Goal: Task Accomplishment & Management: Complete application form

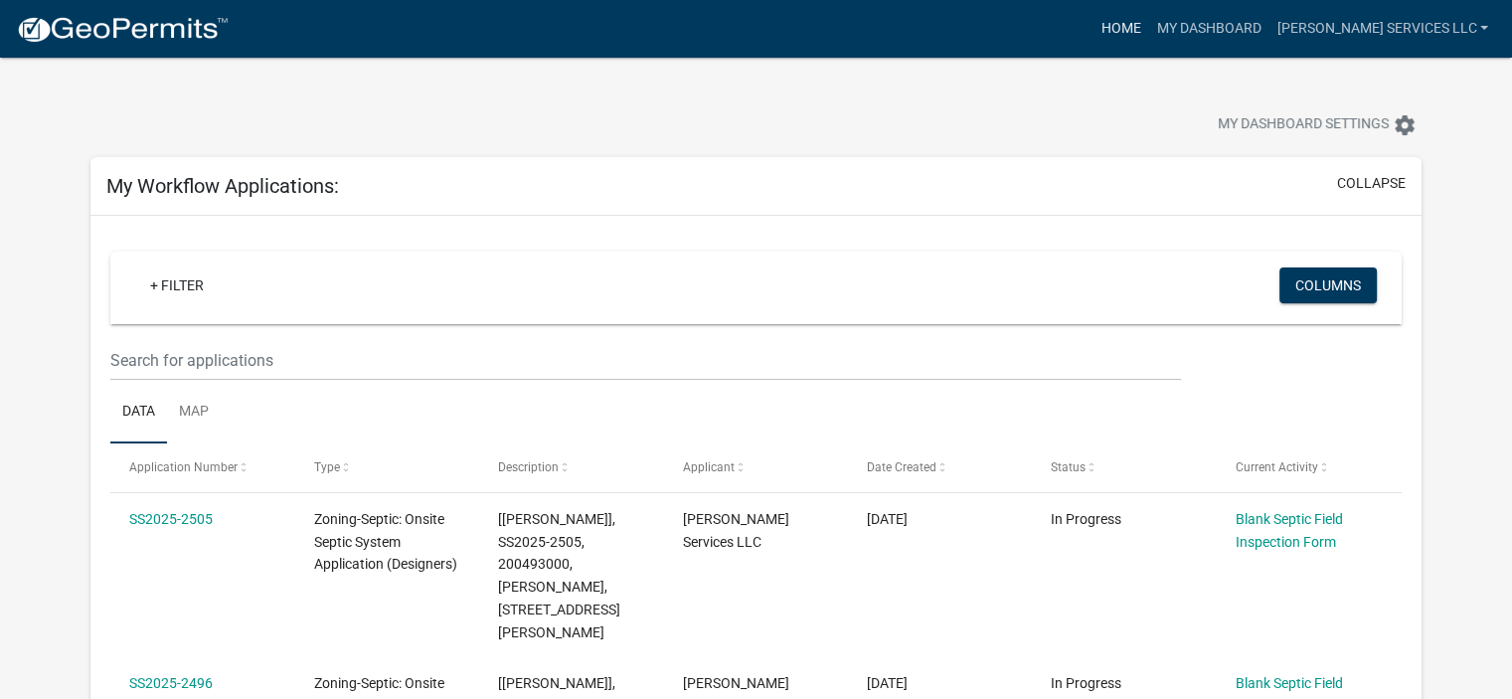
click at [1148, 21] on link "Home" at bounding box center [1120, 29] width 56 height 38
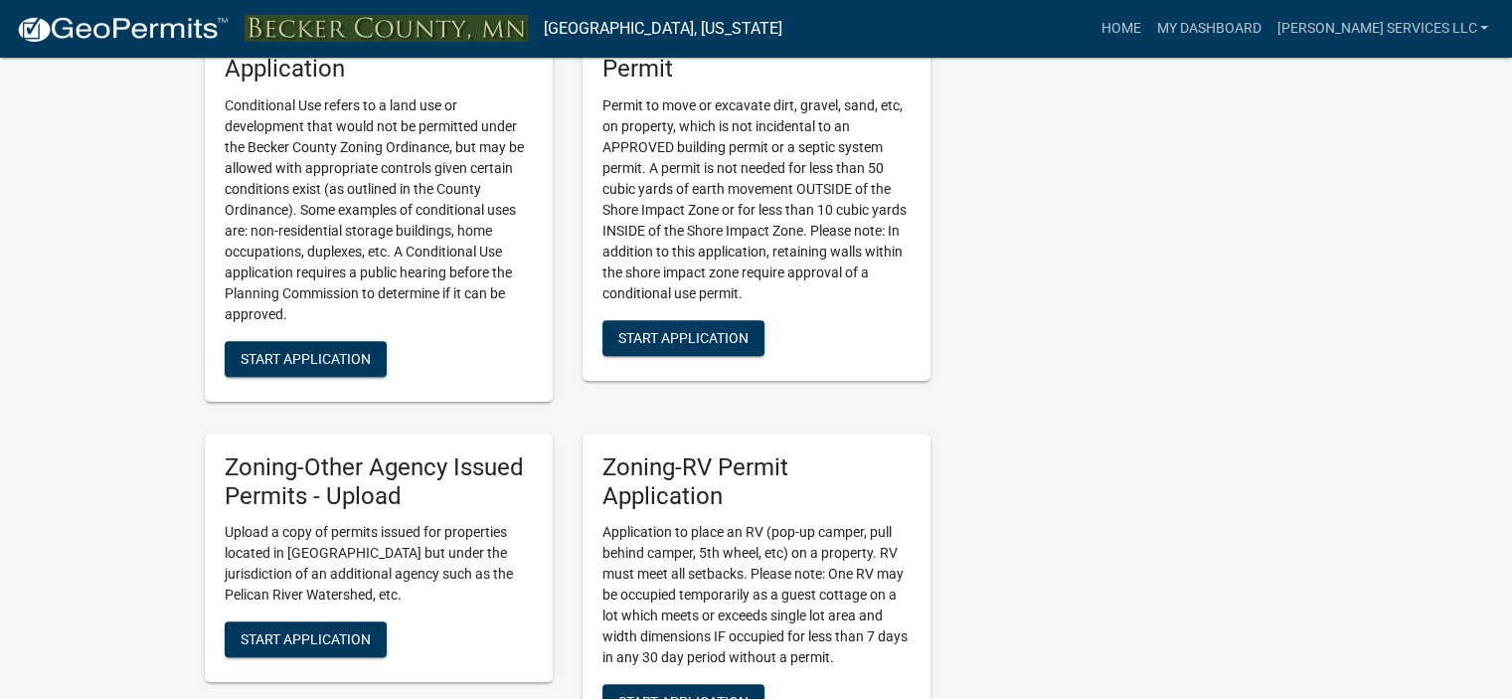
scroll to position [1834, 0]
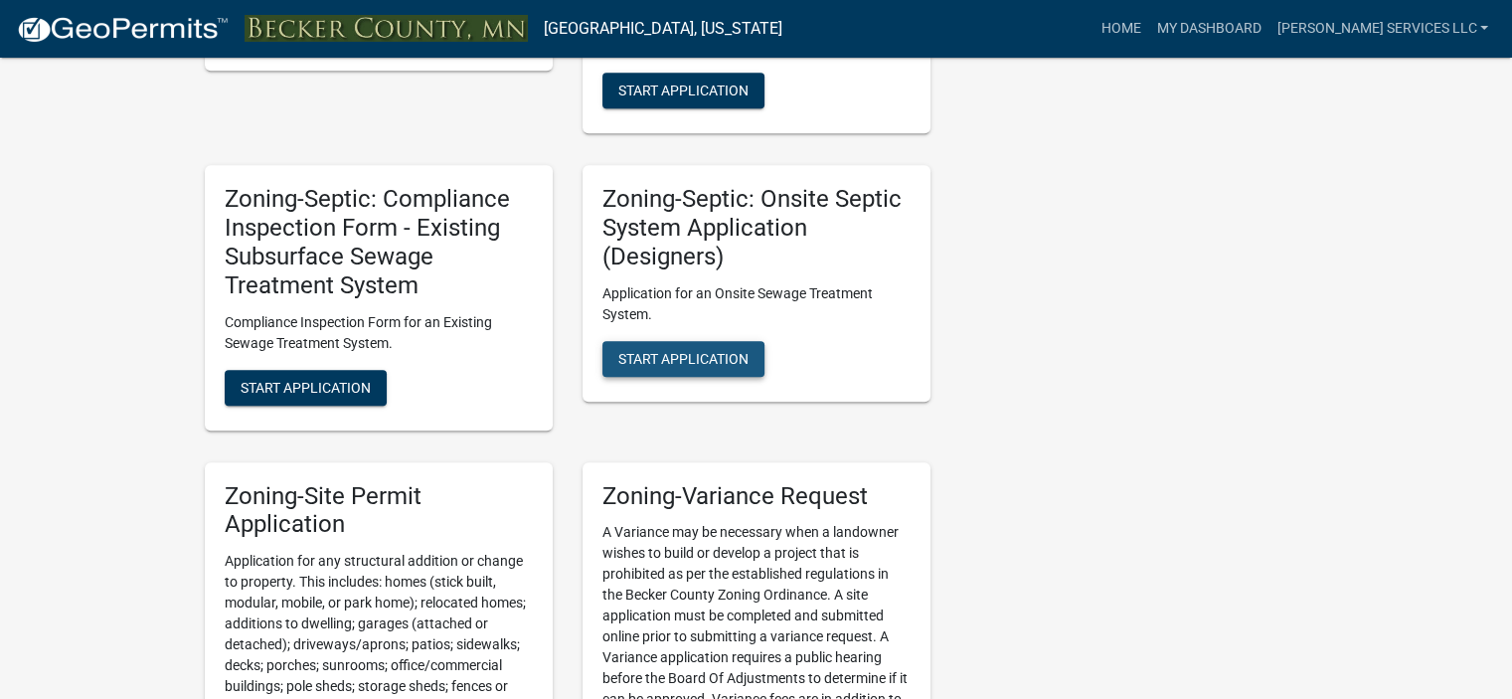
click at [703, 350] on span "Start Application" at bounding box center [683, 358] width 130 height 16
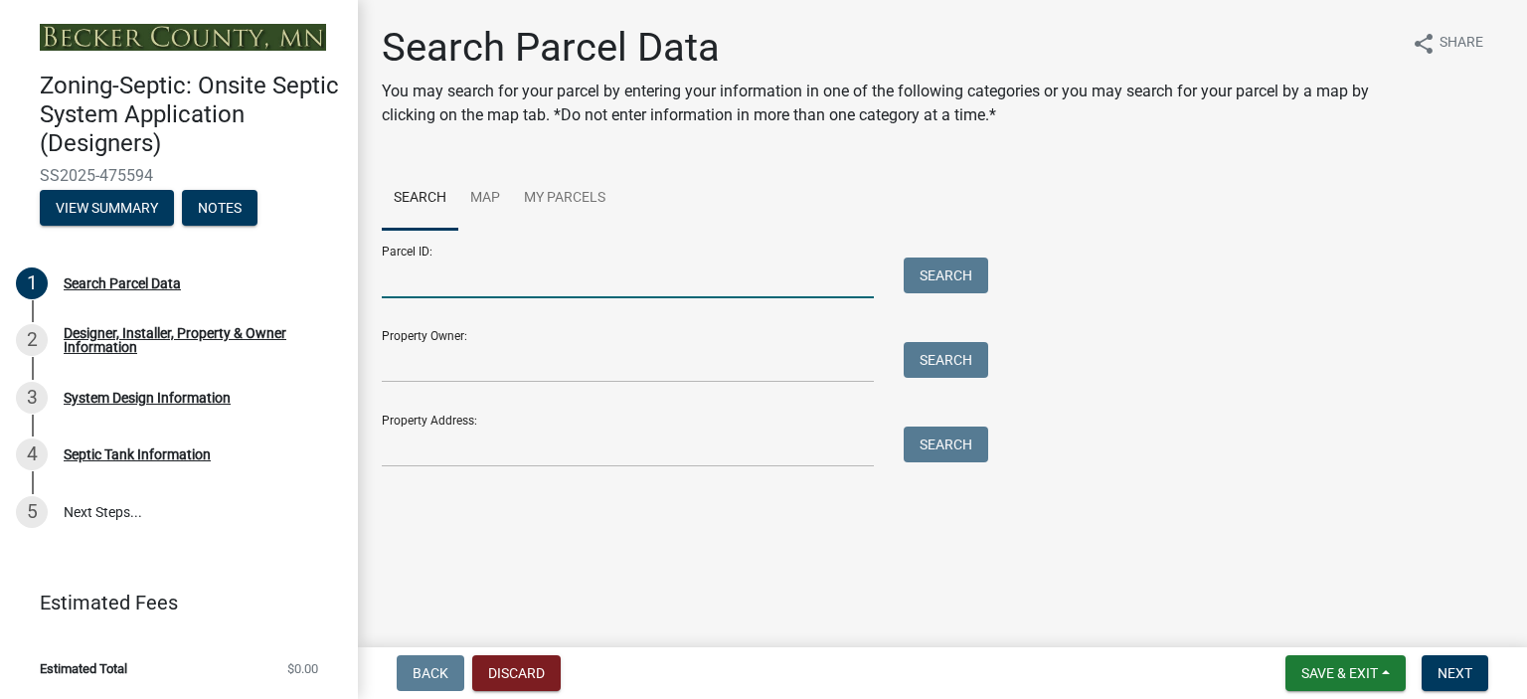
click at [447, 270] on input "Parcel ID:" at bounding box center [628, 277] width 492 height 41
type input "200498000"
click at [942, 273] on button "Search" at bounding box center [946, 275] width 84 height 36
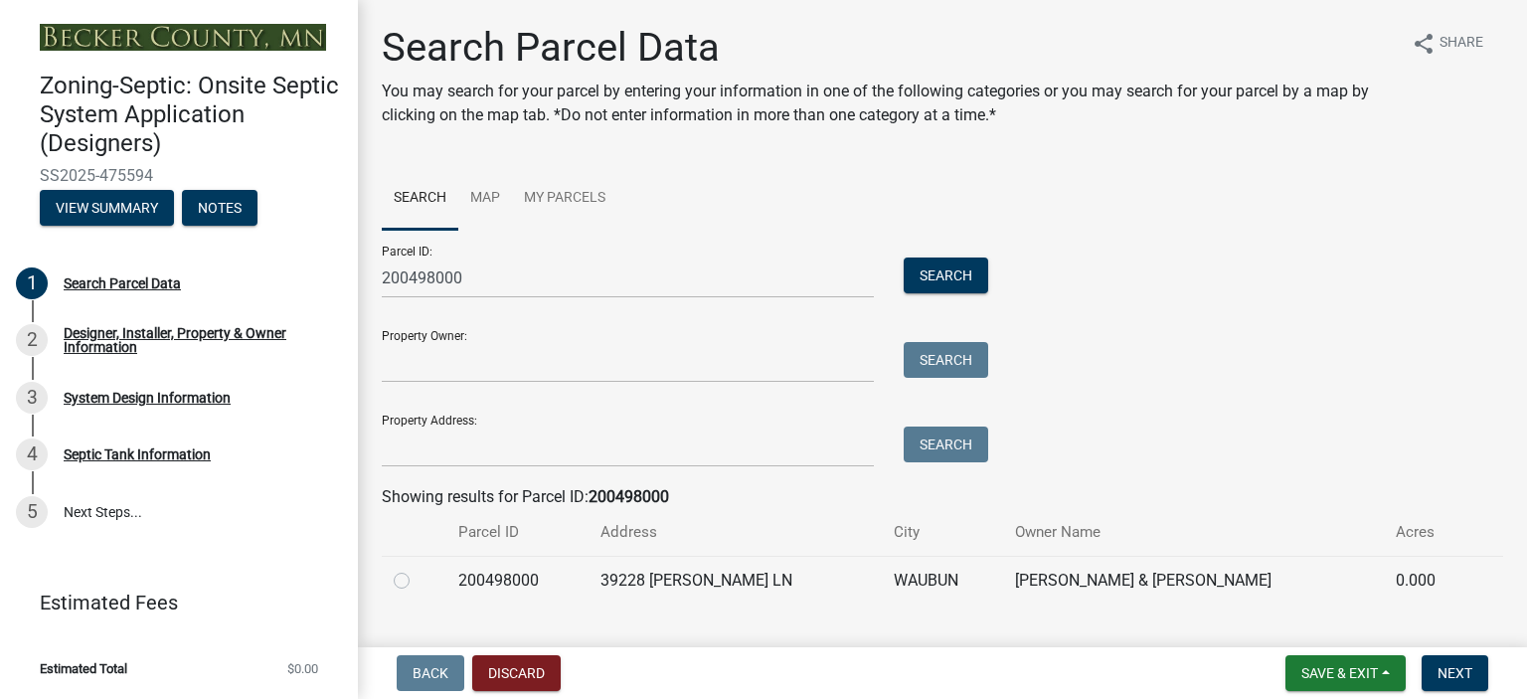
click at [417, 569] on label at bounding box center [417, 569] width 0 height 0
click at [417, 582] on input "radio" at bounding box center [423, 575] width 13 height 13
radio input "true"
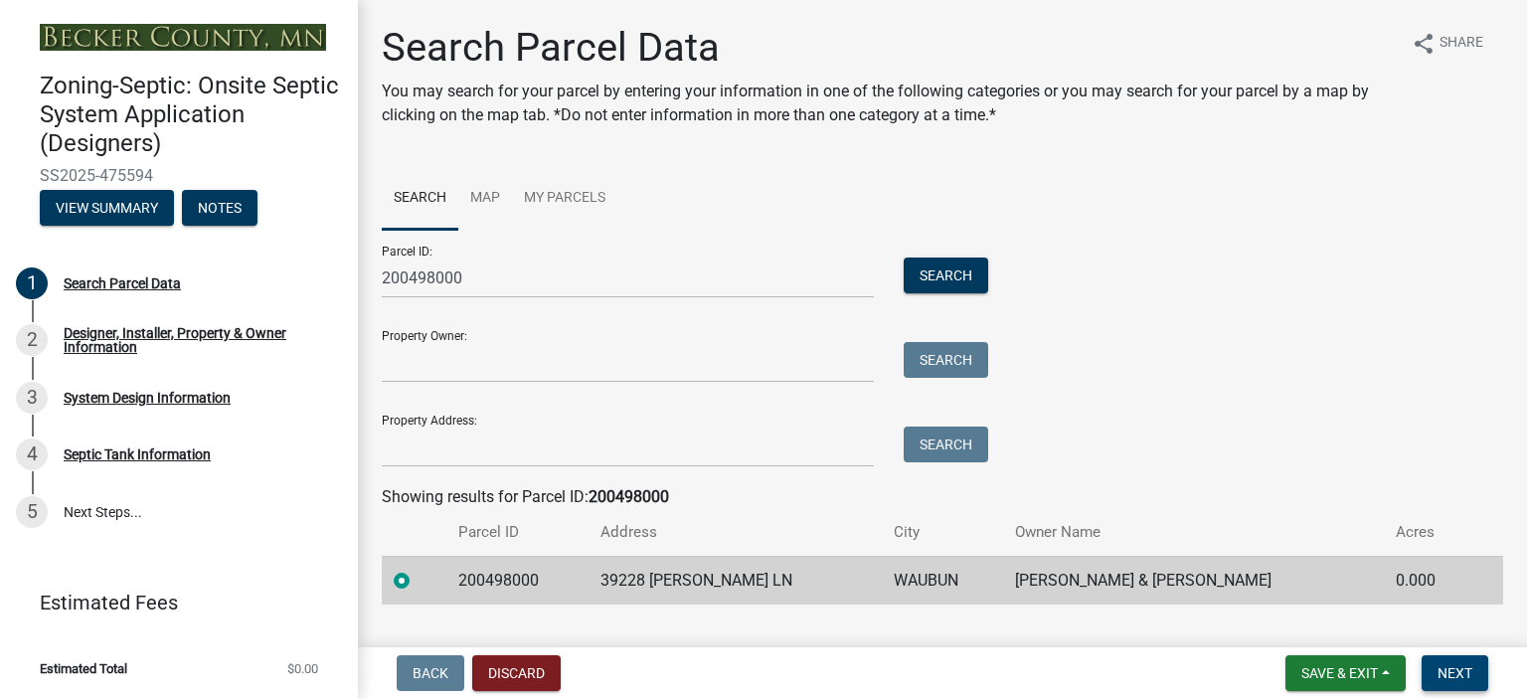
click at [1455, 671] on span "Next" at bounding box center [1454, 673] width 35 height 16
click at [1447, 668] on span "Next" at bounding box center [1454, 673] width 35 height 16
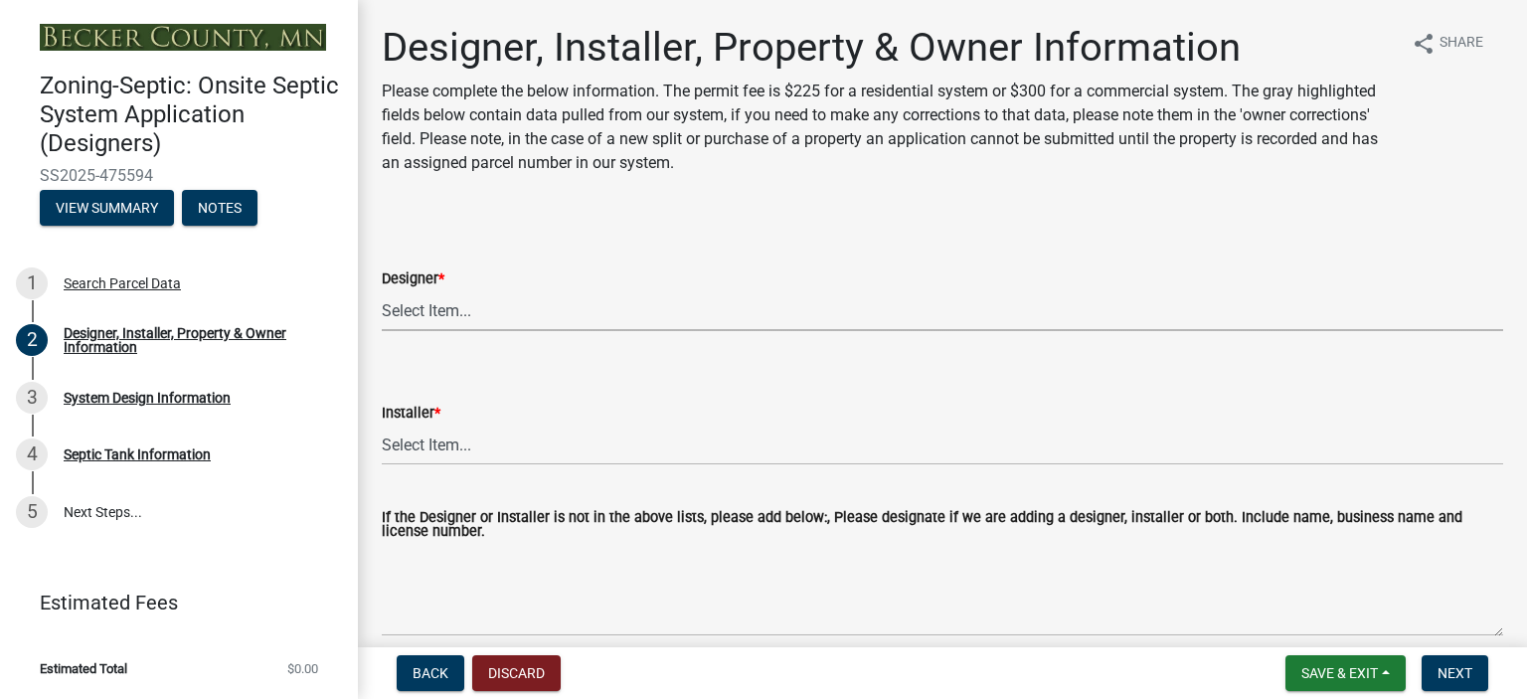
click at [805, 320] on select "Select Item... OTHER – Not listed (please add in next field and we will add to …" at bounding box center [942, 310] width 1121 height 41
click at [382, 290] on select "Select Item... OTHER – Not listed (please add in next field and we will add to …" at bounding box center [942, 310] width 1121 height 41
select select "60138064-8806-4d9b-bedf-9669809b6879"
click at [1114, 430] on select "Select Item... OTHER – Not listed (please add in next field and we will add to …" at bounding box center [942, 444] width 1121 height 41
click at [382, 424] on select "Select Item... OTHER – Not listed (please add in next field and we will add to …" at bounding box center [942, 444] width 1121 height 41
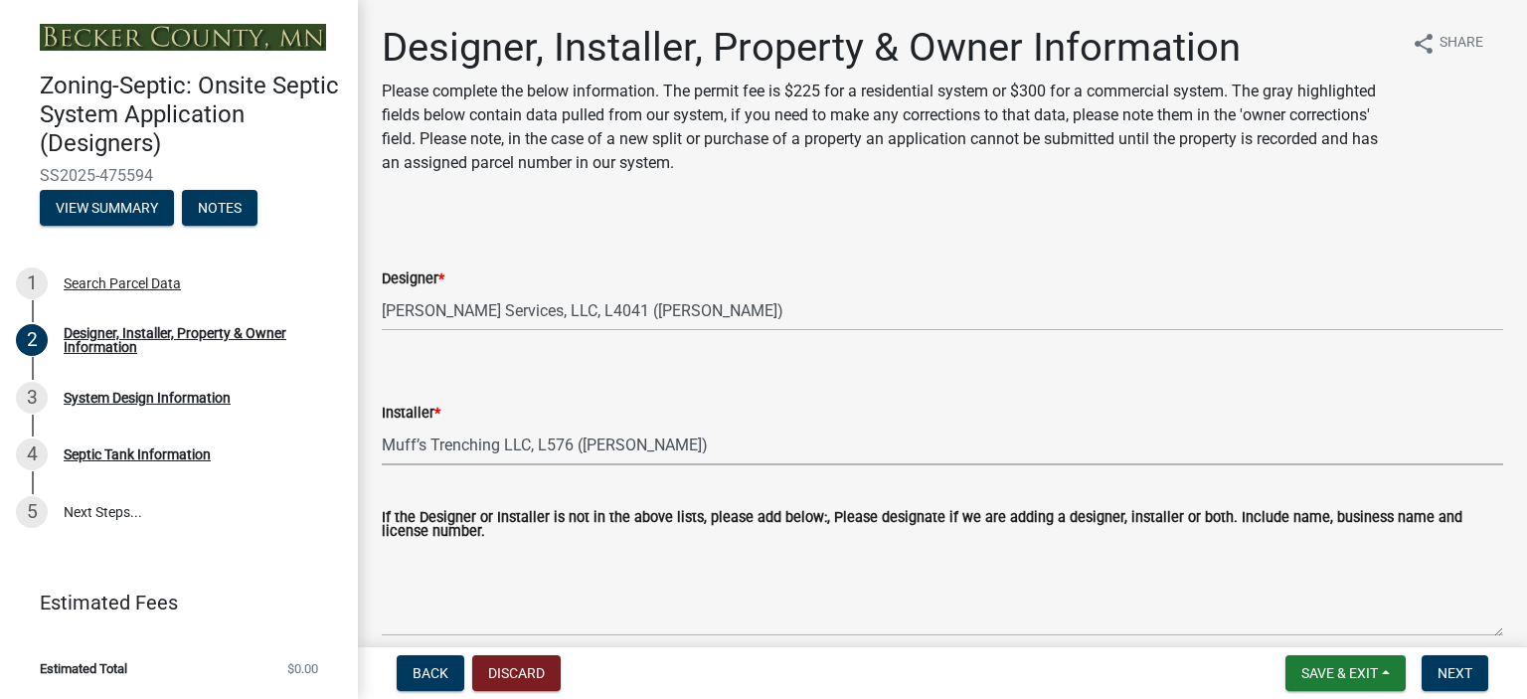
select select "f8be8ebe-2acd-4481-b862-eb2d55d24356"
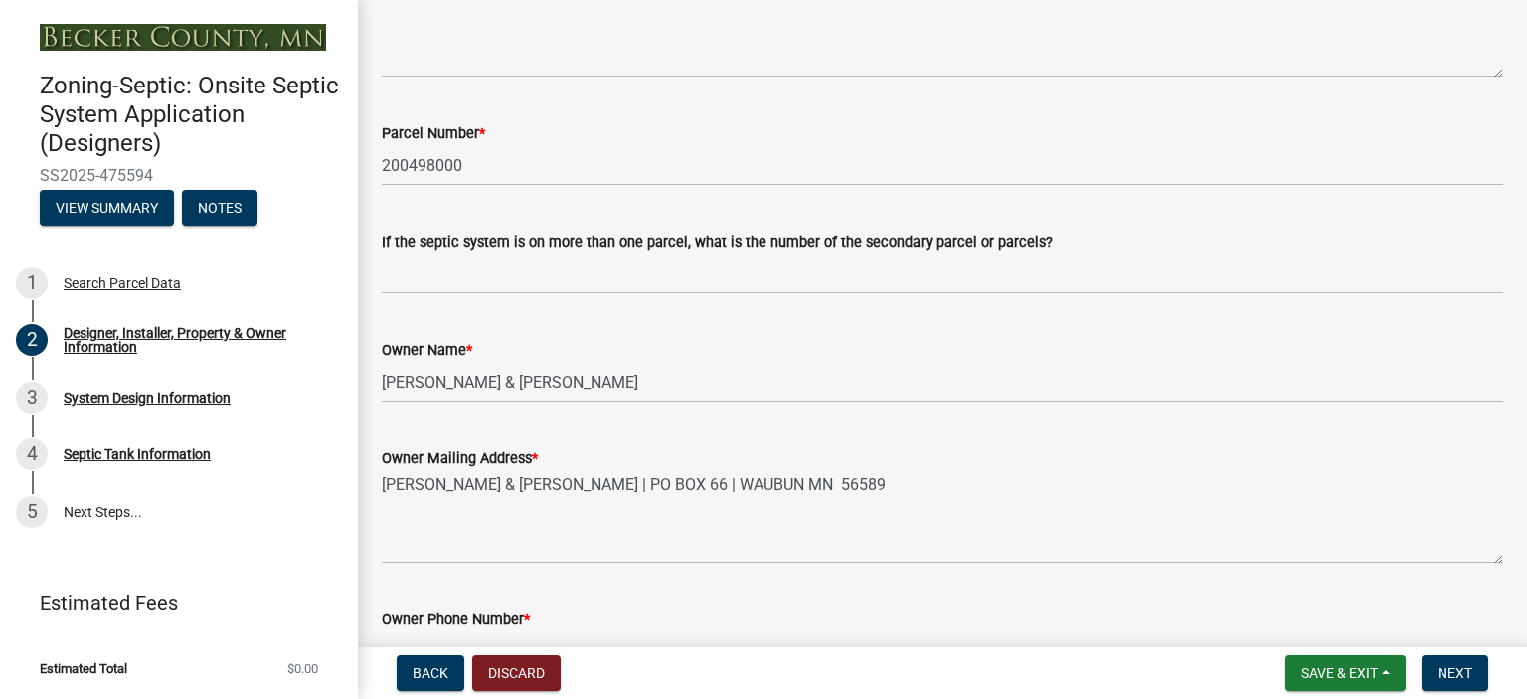
scroll to position [1117, 0]
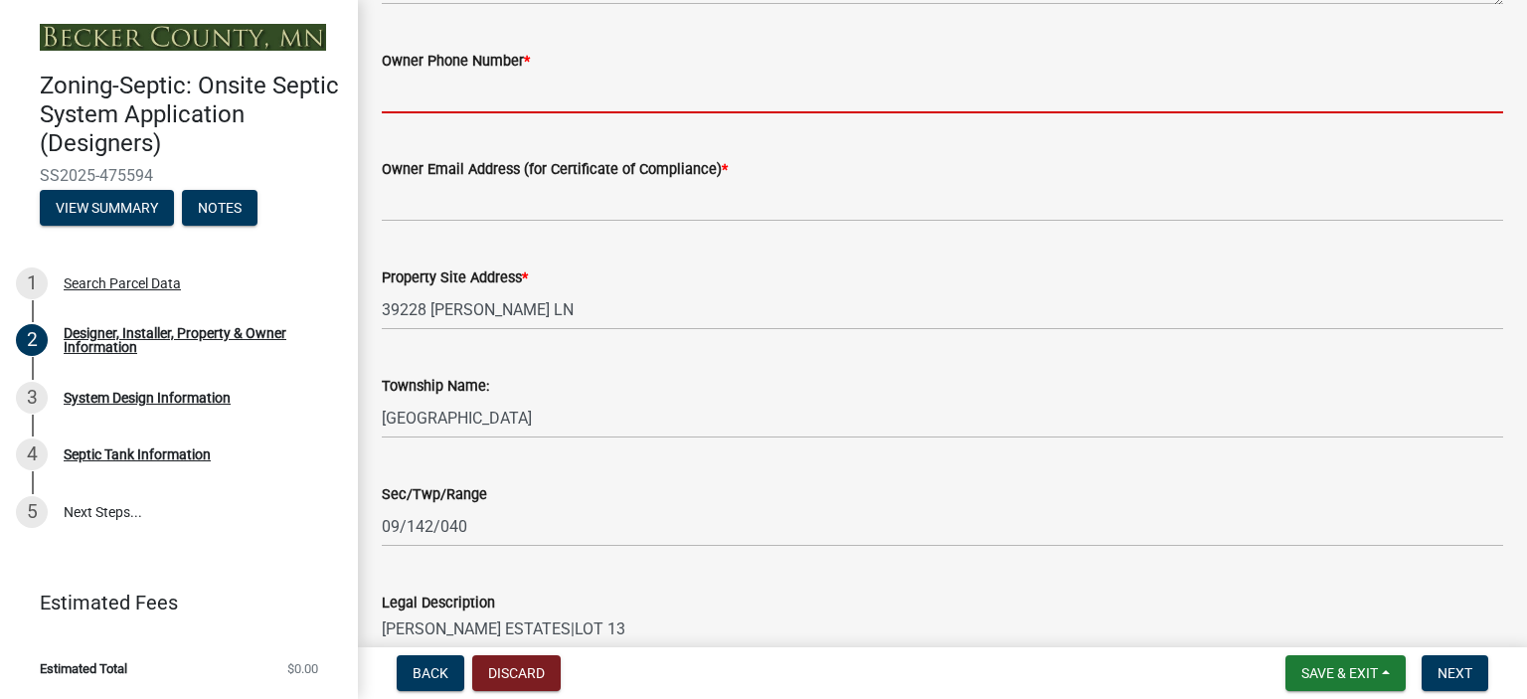
click at [420, 89] on input "Owner Phone Number *" at bounding box center [942, 93] width 1121 height 41
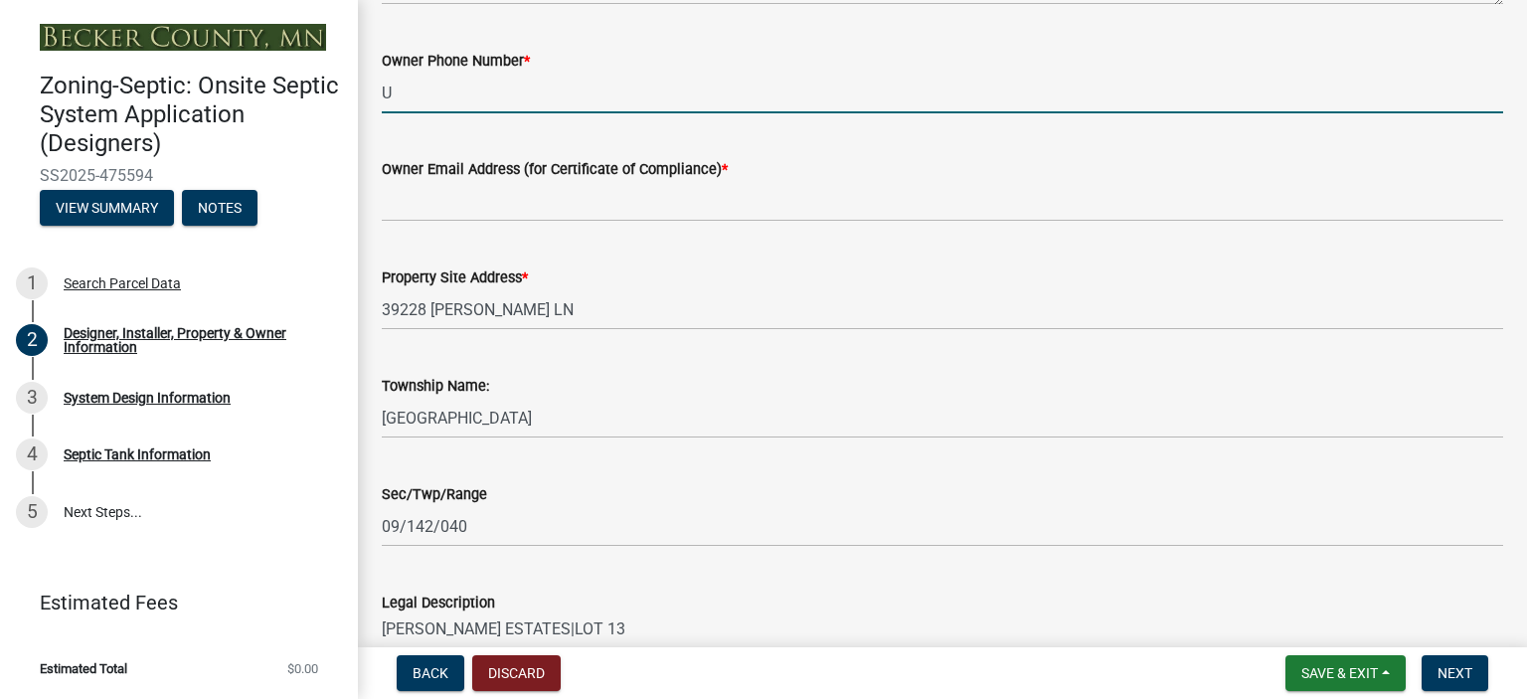
type input "UNKNOWN"
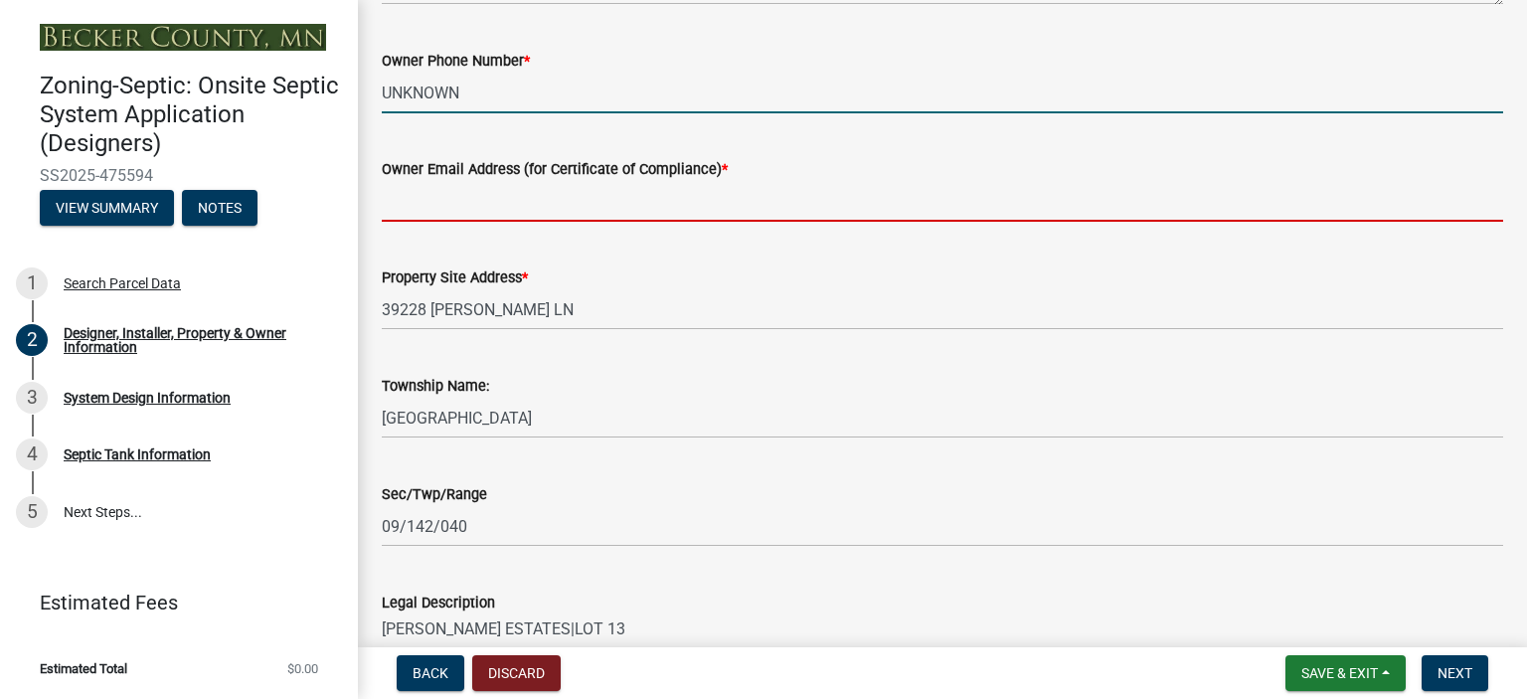
click at [484, 206] on input "Owner Email Address (for Certificate of Compliance) *" at bounding box center [942, 201] width 1121 height 41
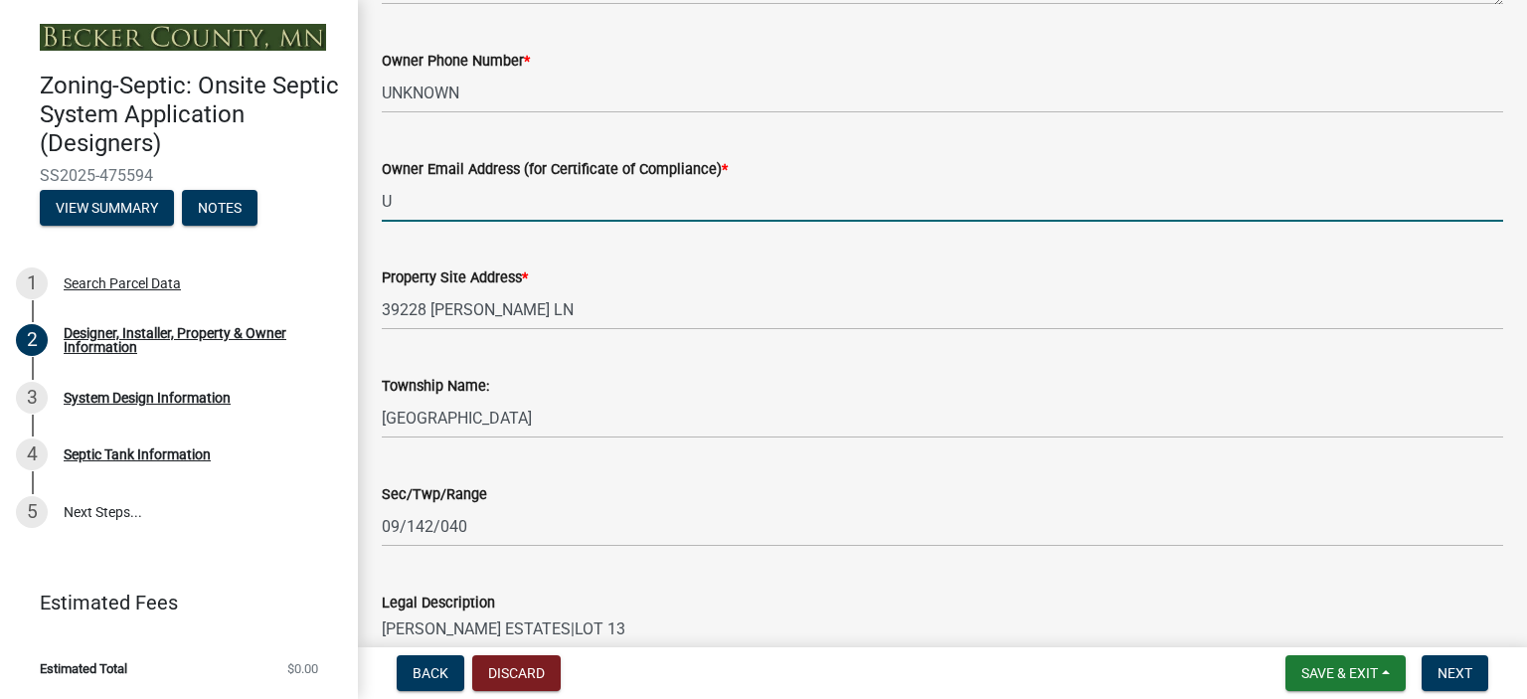
type input "UNKNOWN"
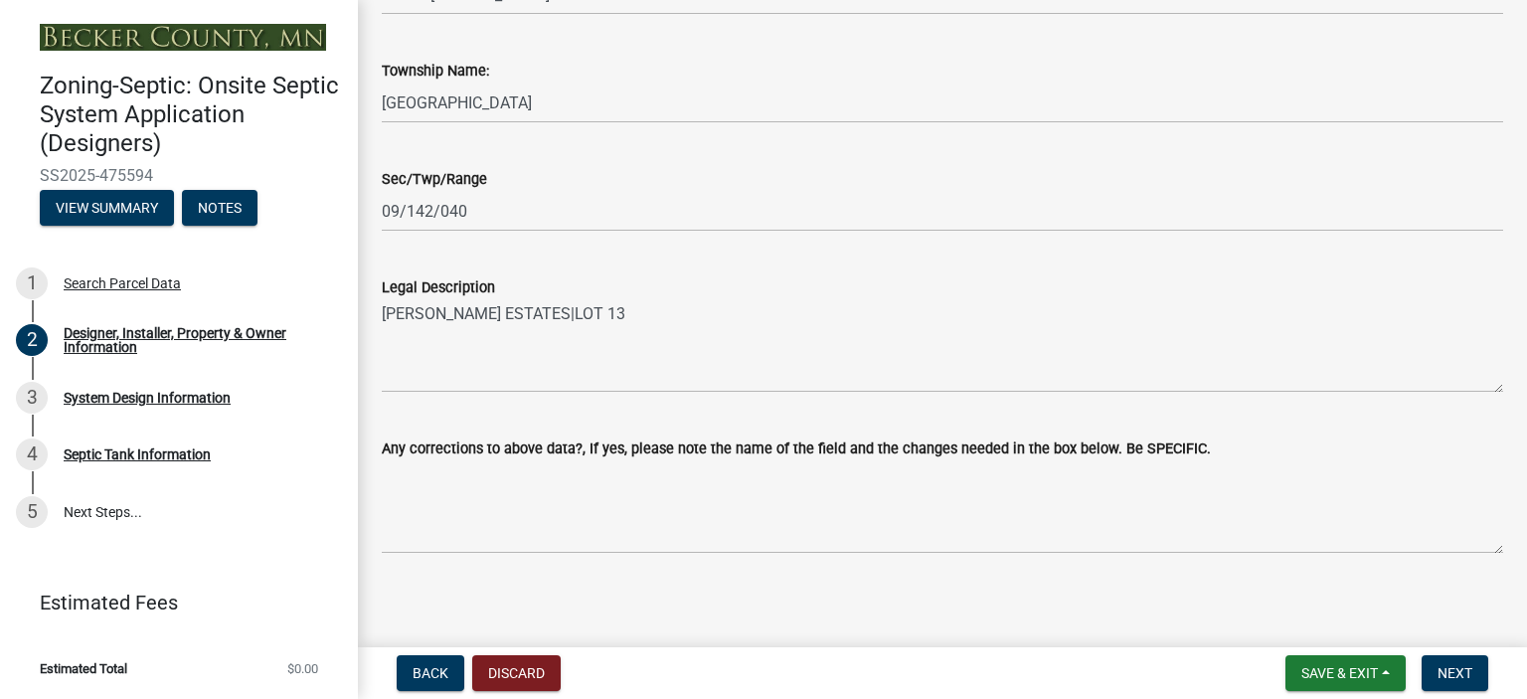
scroll to position [1440, 0]
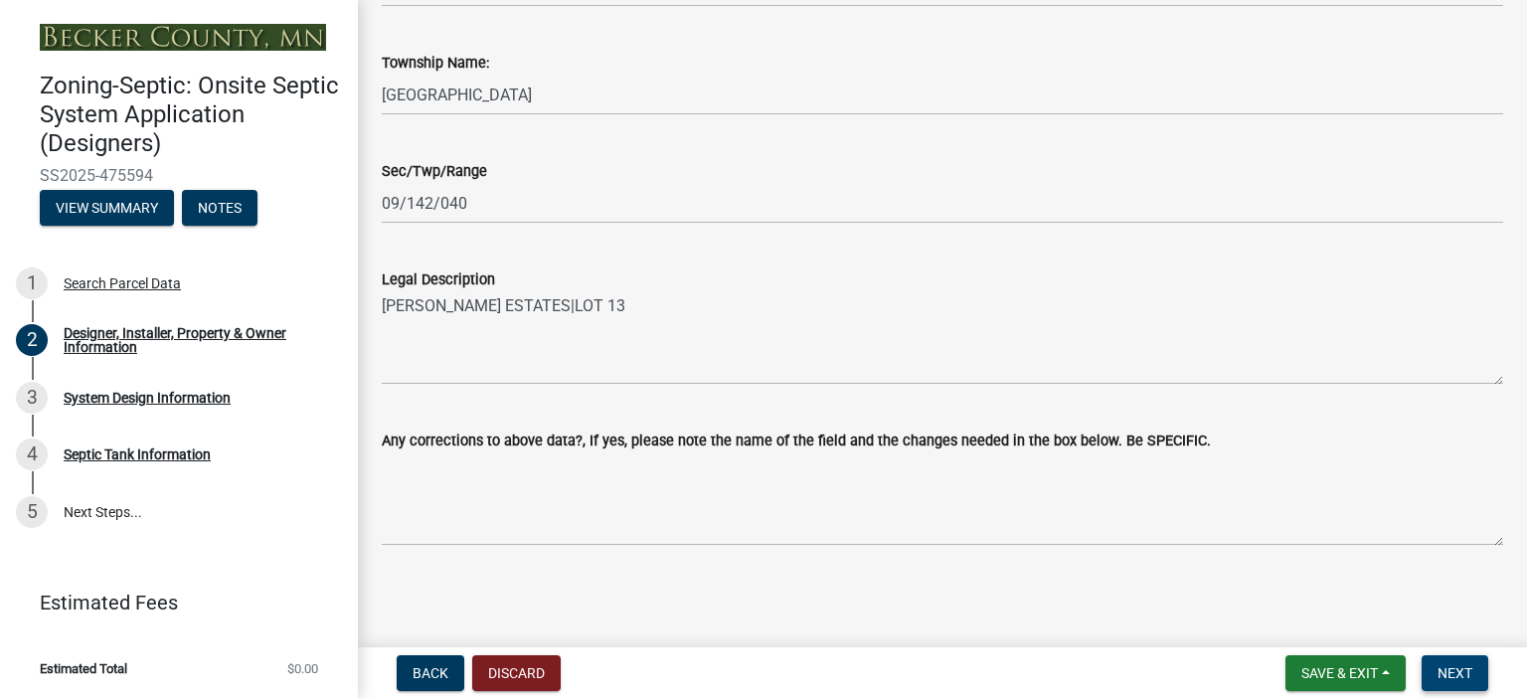
click at [1453, 684] on button "Next" at bounding box center [1454, 673] width 67 height 36
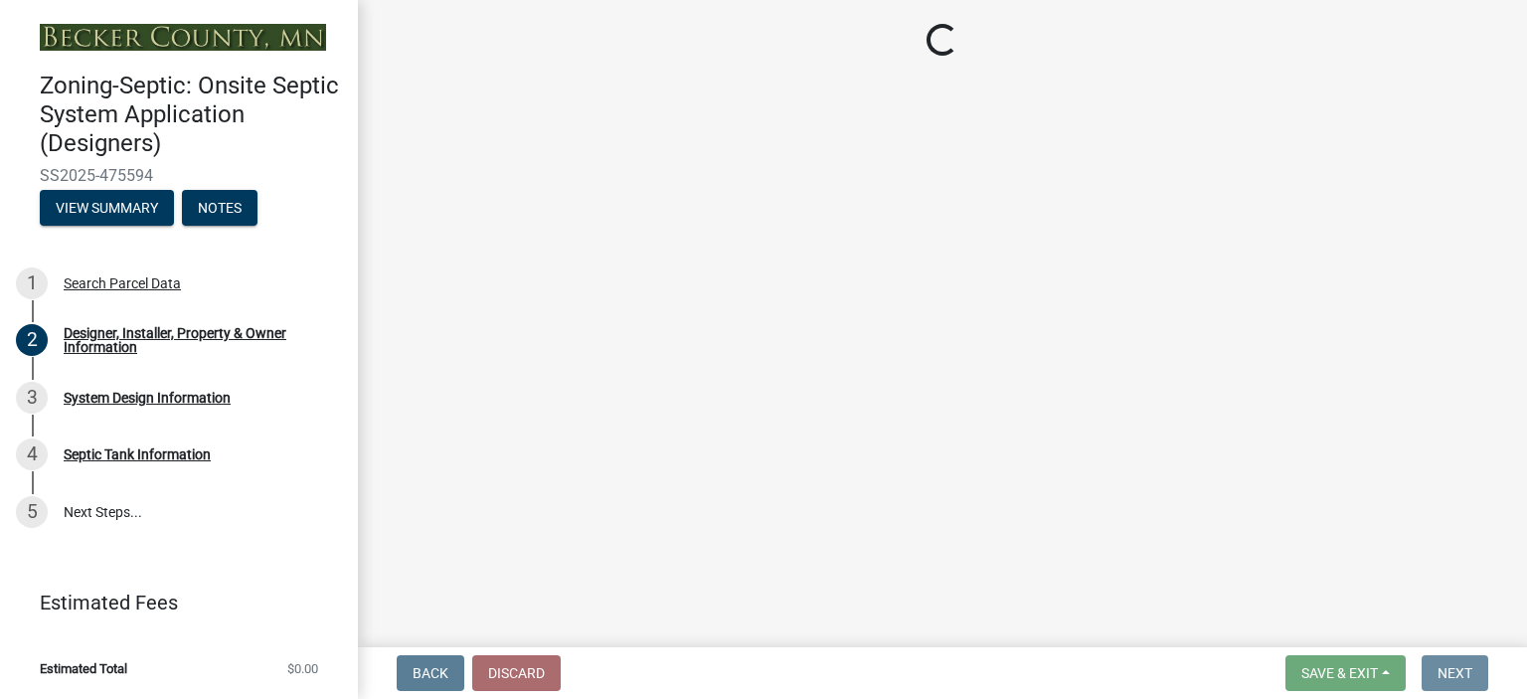
scroll to position [0, 0]
